Goal: Information Seeking & Learning: Learn about a topic

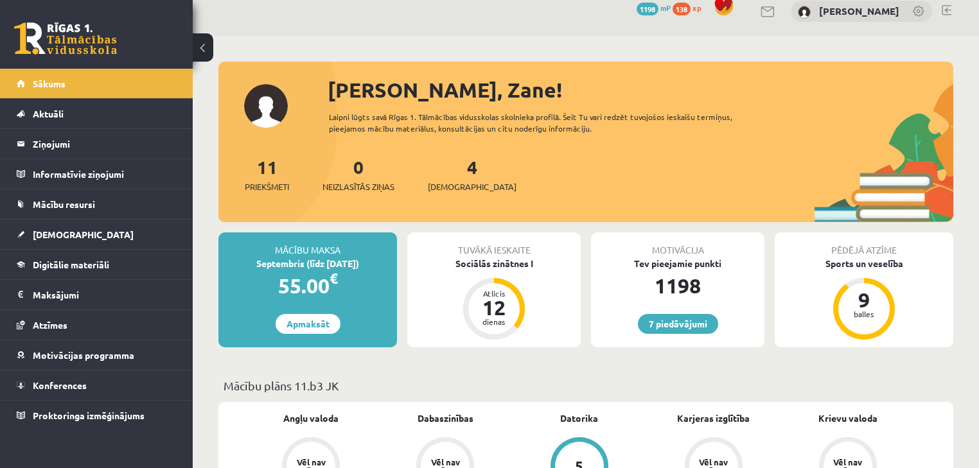
scroll to position [17, 0]
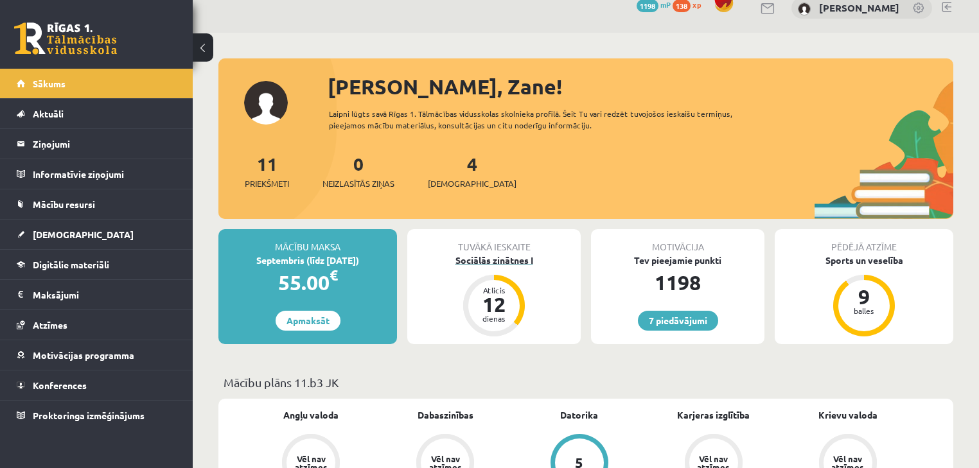
click at [501, 254] on div "Sociālās zinātnes I" at bounding box center [493, 260] width 173 height 13
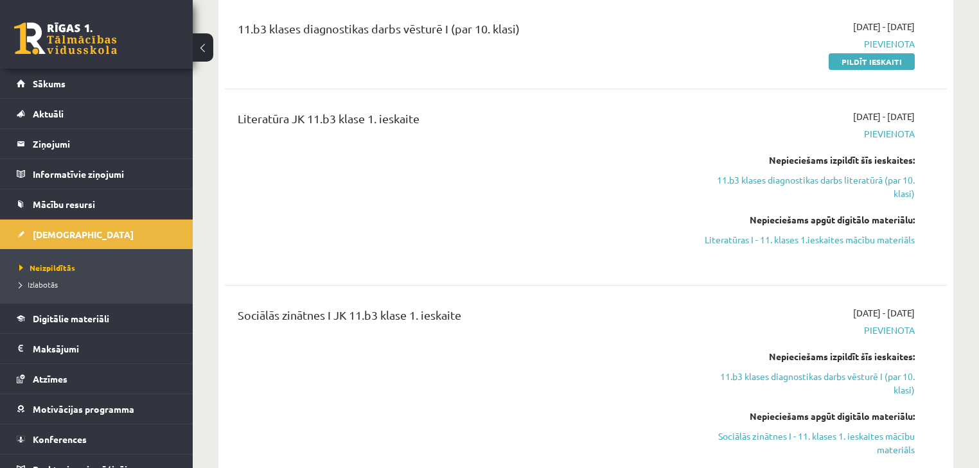
scroll to position [582, 0]
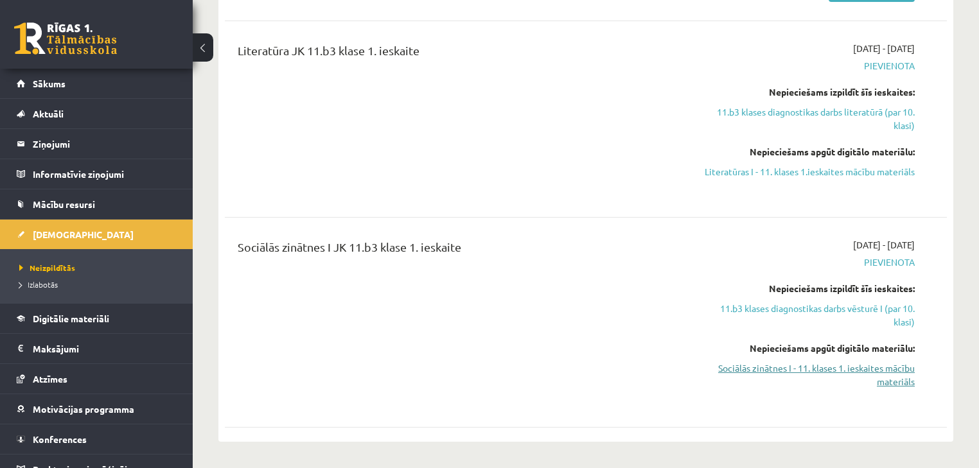
click at [827, 371] on link "Sociālās zinātnes I - 11. klases 1. ieskaites mācību materiāls" at bounding box center [808, 375] width 213 height 27
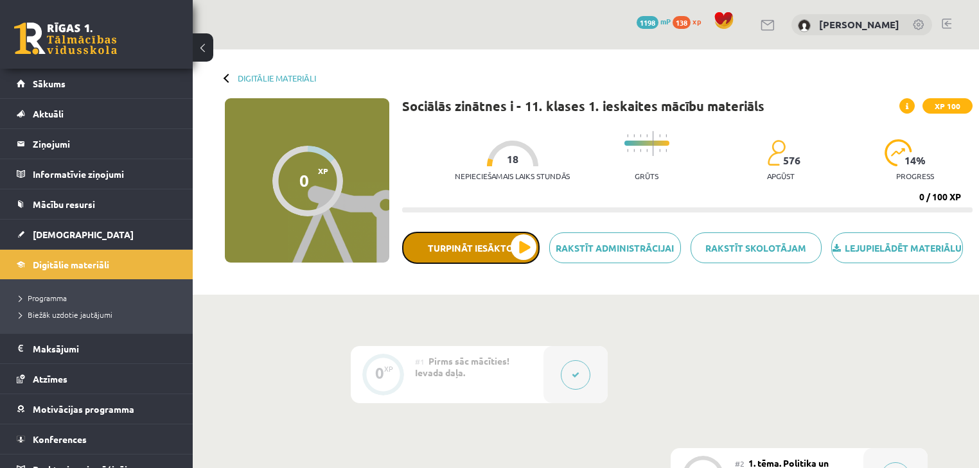
click at [518, 248] on button "Turpināt iesākto" at bounding box center [470, 248] width 137 height 32
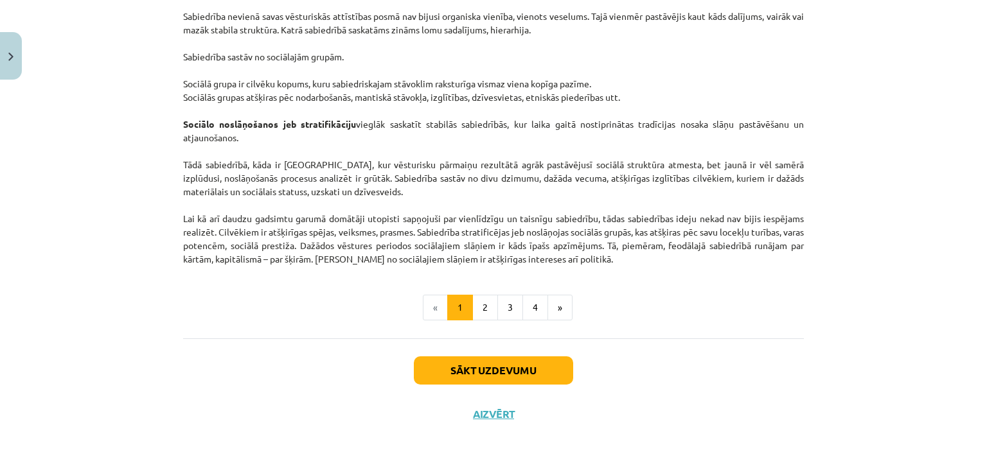
scroll to position [2011, 0]
drag, startPoint x: 702, startPoint y: 127, endPoint x: 726, endPoint y: 182, distance: 60.4
click at [478, 310] on button "2" at bounding box center [485, 308] width 26 height 26
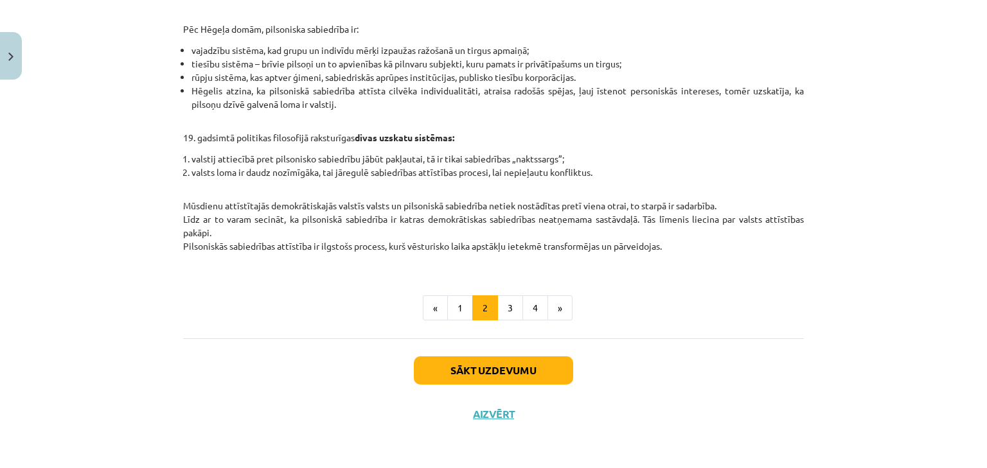
scroll to position [547, 0]
drag, startPoint x: 815, startPoint y: 73, endPoint x: 815, endPoint y: 121, distance: 48.2
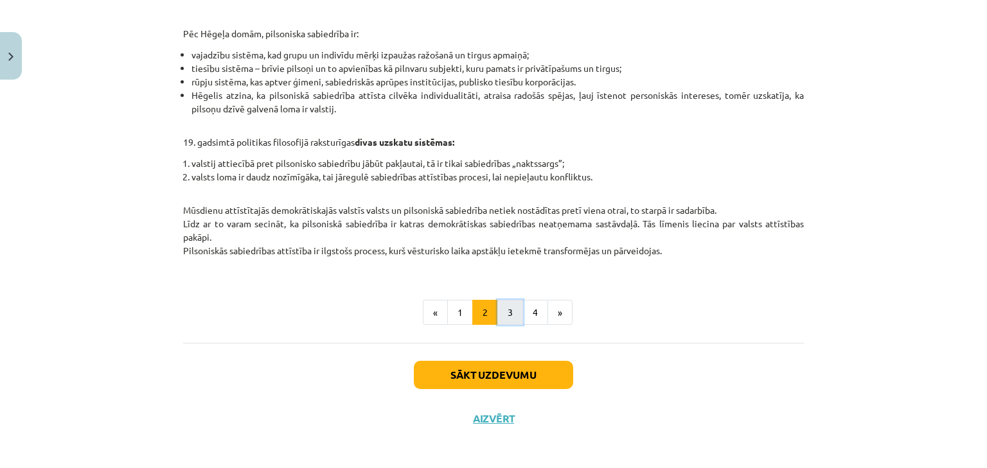
drag, startPoint x: 515, startPoint y: 300, endPoint x: 513, endPoint y: 323, distance: 23.2
click at [513, 323] on button "3" at bounding box center [510, 313] width 26 height 26
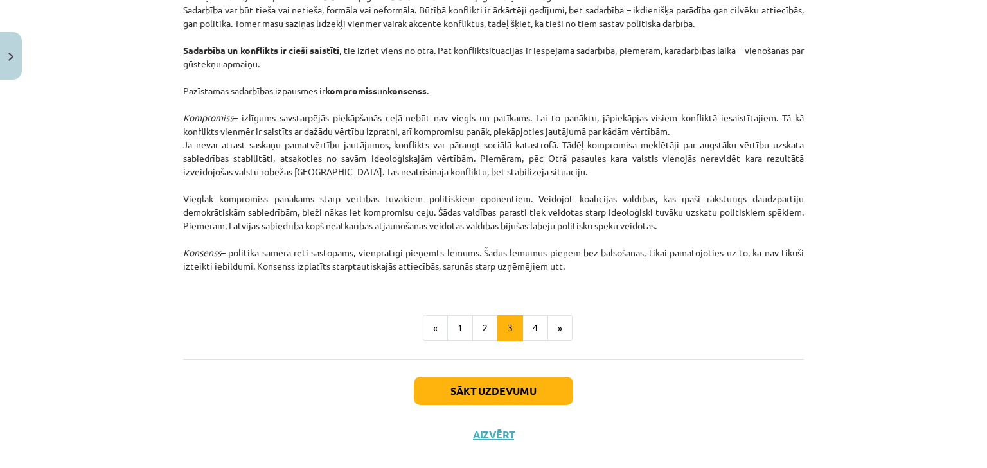
scroll to position [1701, 0]
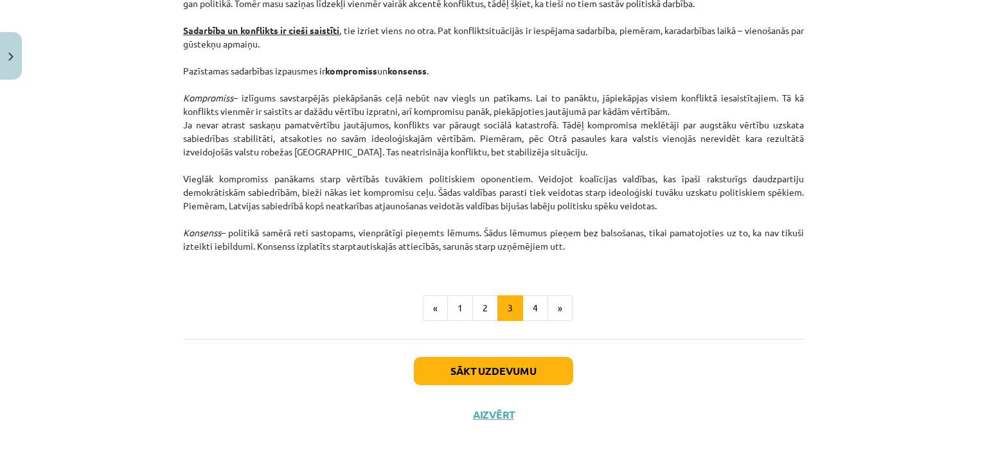
drag, startPoint x: 788, startPoint y: 116, endPoint x: 784, endPoint y: 181, distance: 65.0
click at [533, 310] on button "4" at bounding box center [535, 309] width 26 height 26
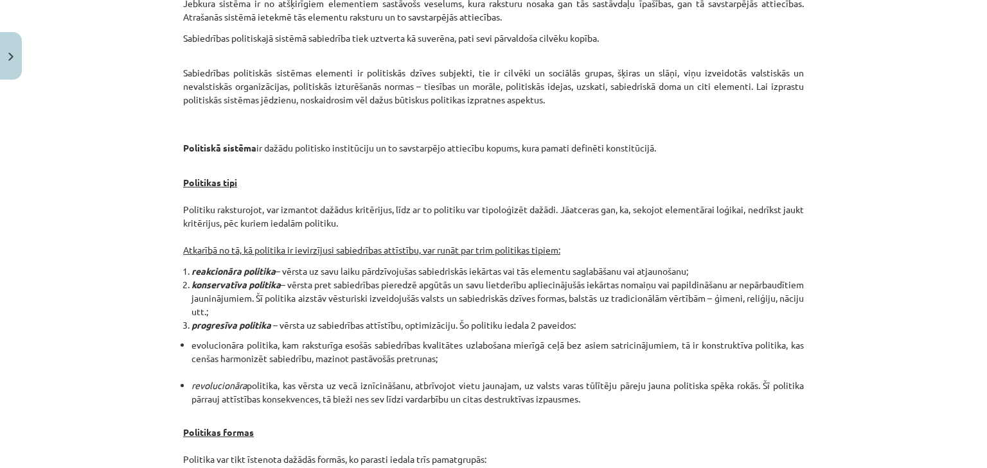
drag, startPoint x: 817, startPoint y: 103, endPoint x: 815, endPoint y: 130, distance: 27.7
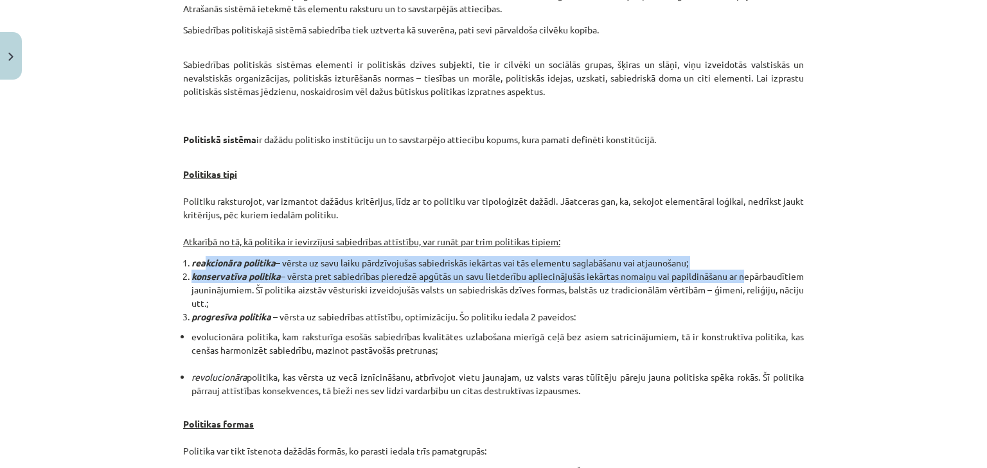
drag, startPoint x: 200, startPoint y: 263, endPoint x: 175, endPoint y: 296, distance: 41.1
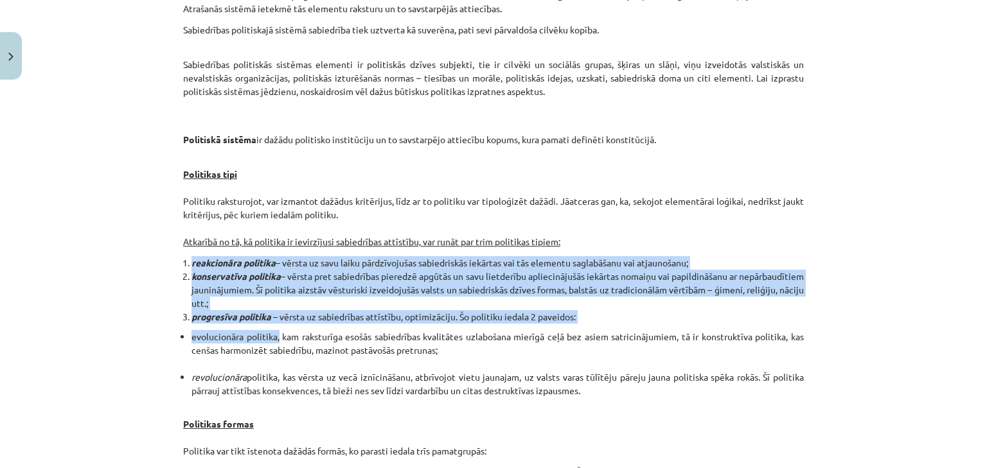
drag, startPoint x: 185, startPoint y: 260, endPoint x: 263, endPoint y: 324, distance: 101.7
click at [203, 260] on em "reakcionāra politika" at bounding box center [233, 263] width 84 height 12
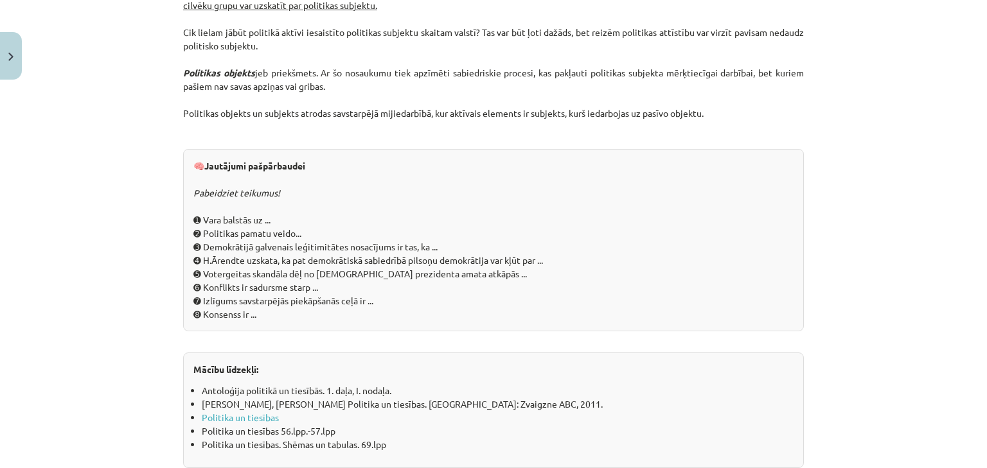
scroll to position [1259, 0]
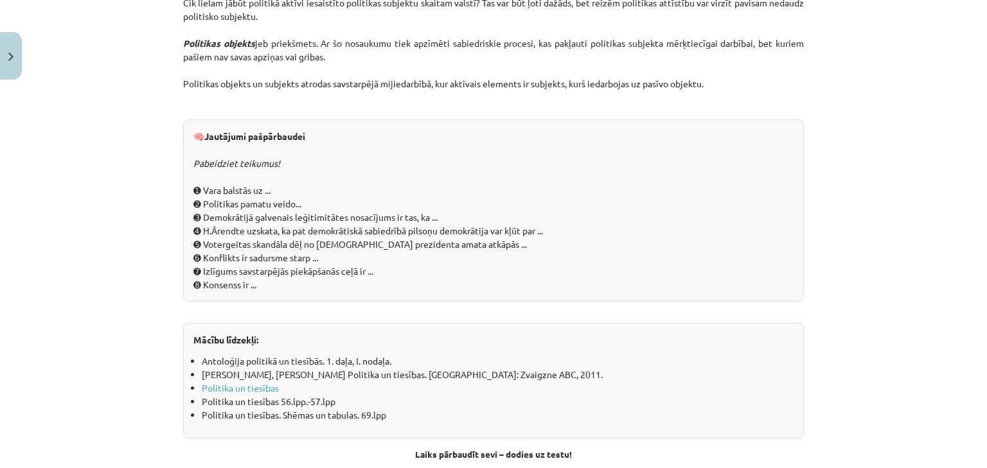
drag, startPoint x: 627, startPoint y: 164, endPoint x: 647, endPoint y: 216, distance: 55.1
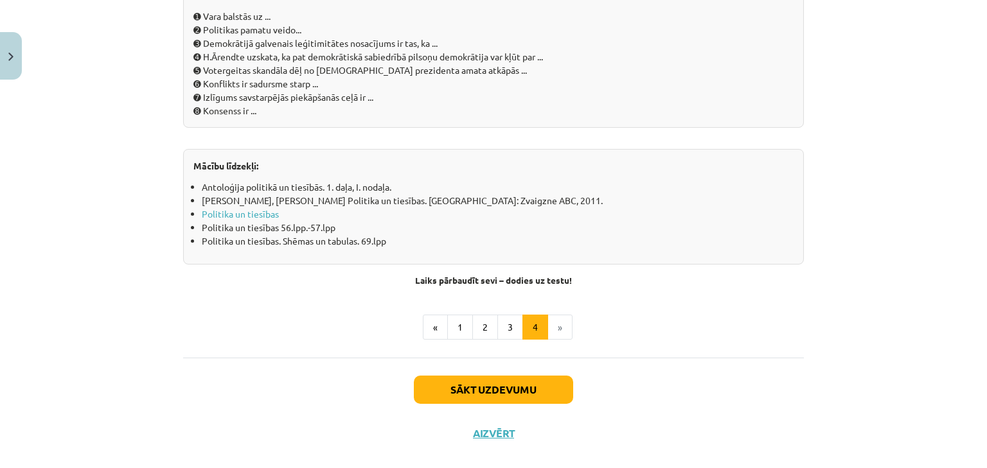
scroll to position [1431, 0]
